Goal: Task Accomplishment & Management: Manage account settings

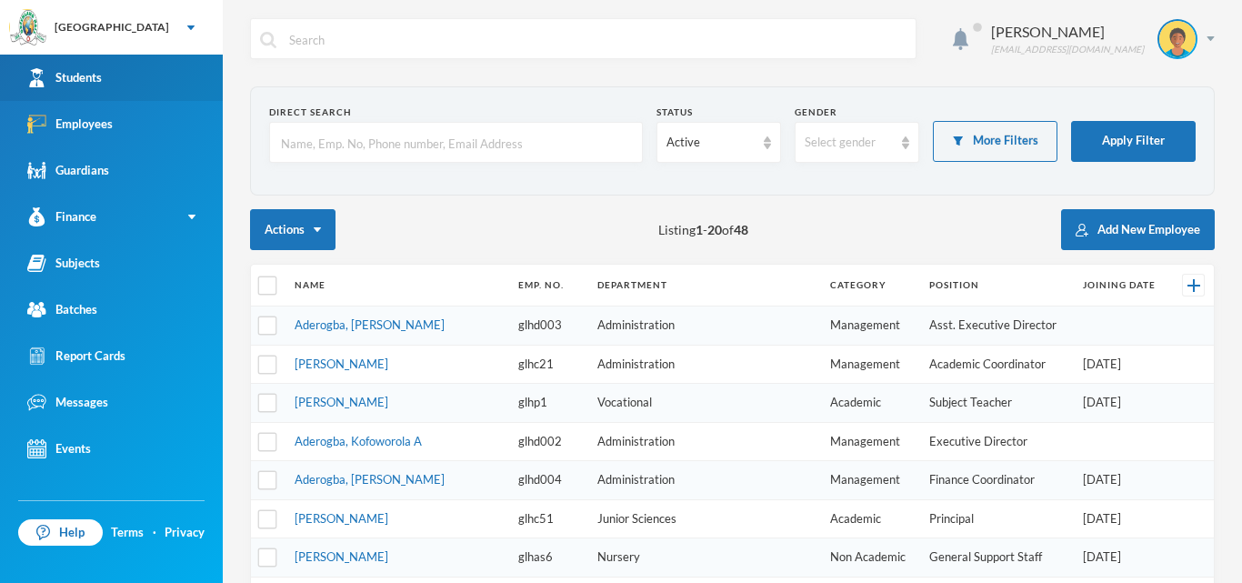
click at [161, 70] on link "Students" at bounding box center [111, 78] width 223 height 46
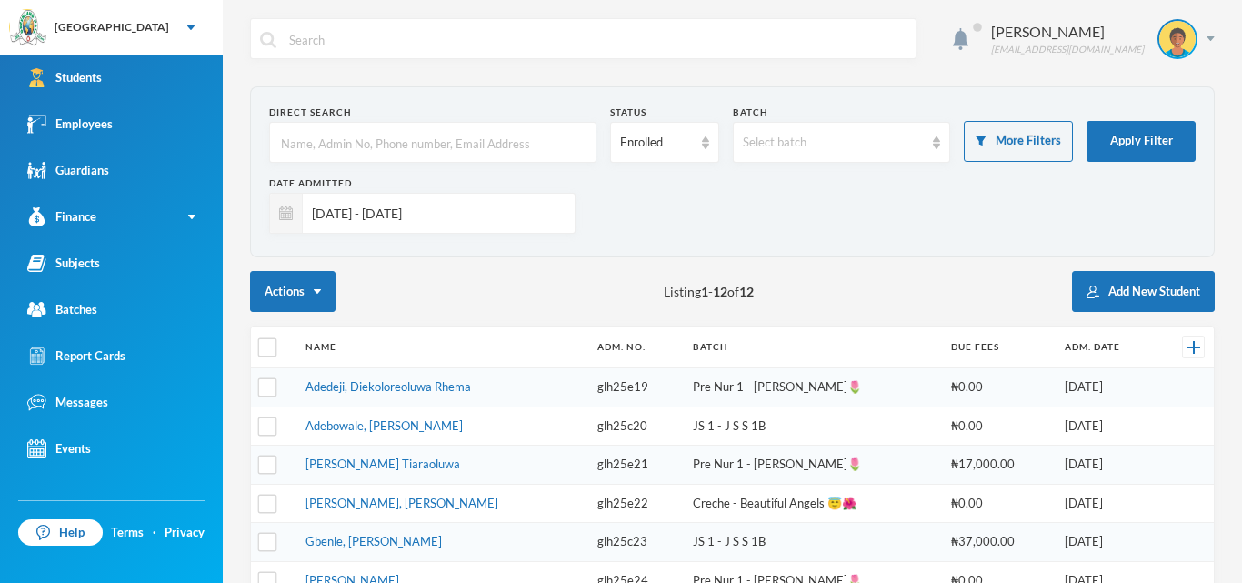
click at [515, 205] on input "[DATE] - [DATE]" at bounding box center [434, 213] width 263 height 41
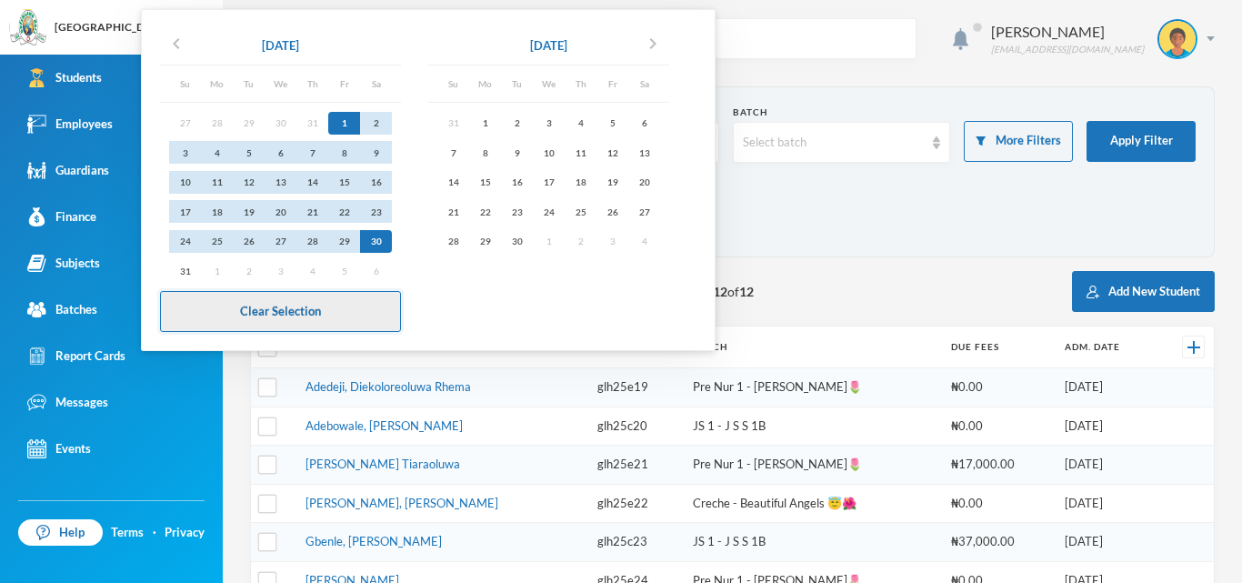
click at [311, 320] on button "Clear Selection" at bounding box center [280, 311] width 241 height 41
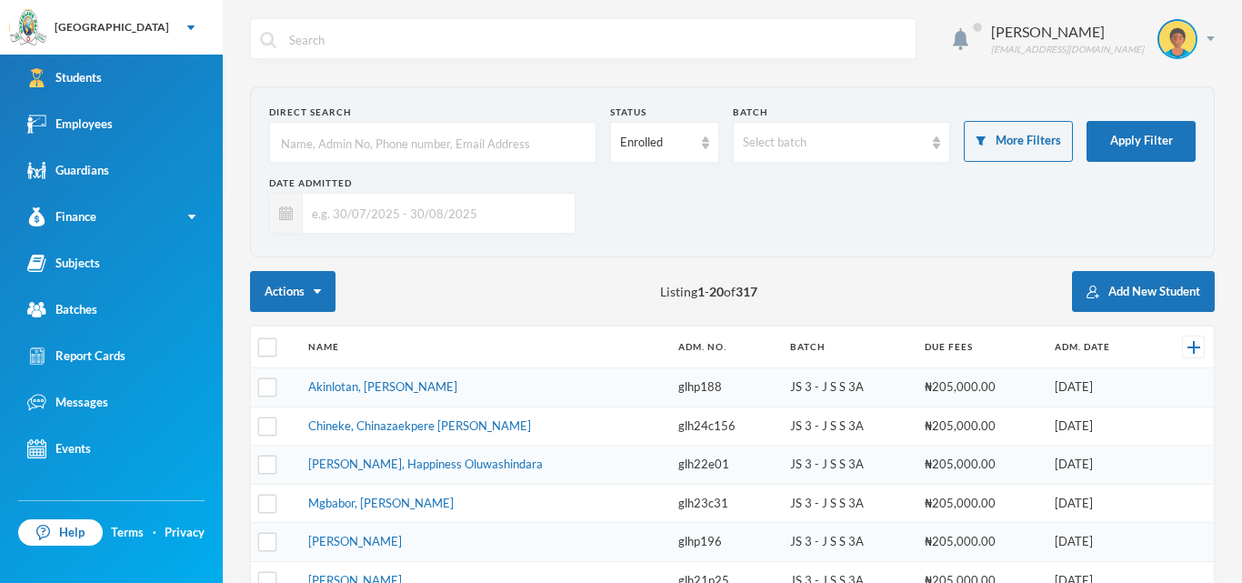
click at [927, 87] on section "Direct Search Status Enrolled Batch Select batch More Filters Apply Filter Date…" at bounding box center [732, 171] width 965 height 171
click at [1214, 39] on img at bounding box center [1211, 38] width 8 height 5
click at [1150, 134] on button "Logout" at bounding box center [1165, 132] width 82 height 27
